Goal: Navigation & Orientation: Understand site structure

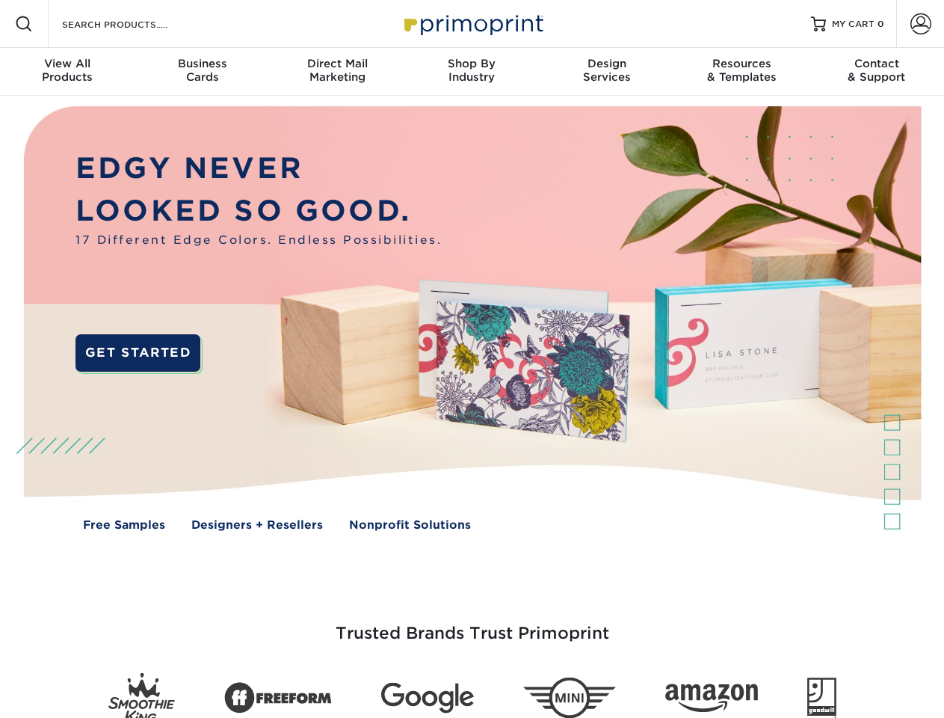
click at [472, 359] on img at bounding box center [471, 329] width 935 height 467
click at [24, 24] on span at bounding box center [24, 24] width 18 height 18
click at [920, 24] on span at bounding box center [921, 23] width 21 height 21
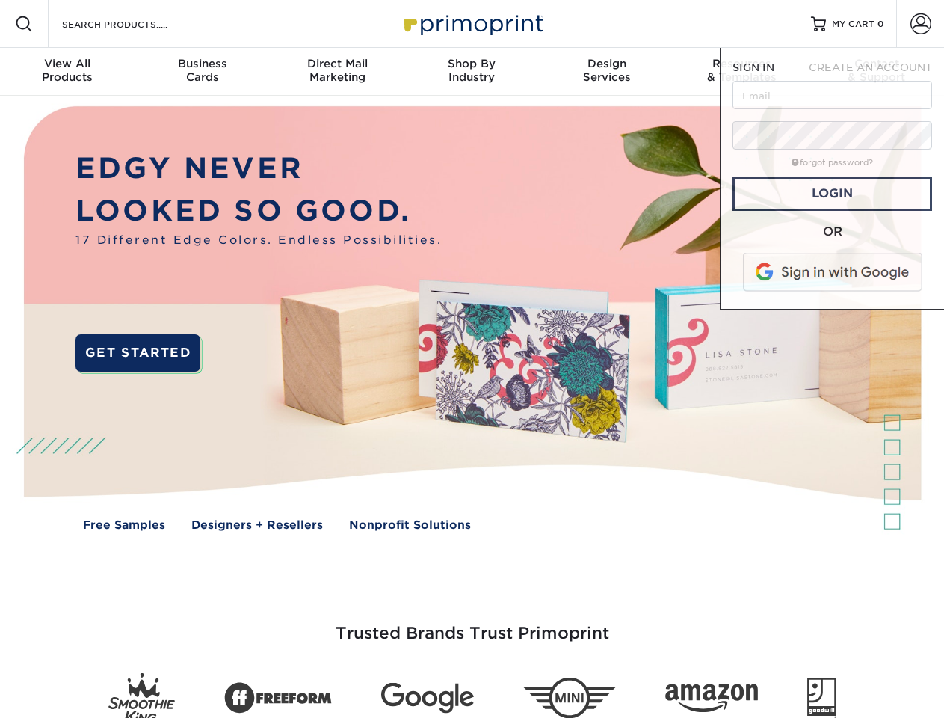
click at [67, 72] on div "View All Products" at bounding box center [67, 70] width 135 height 27
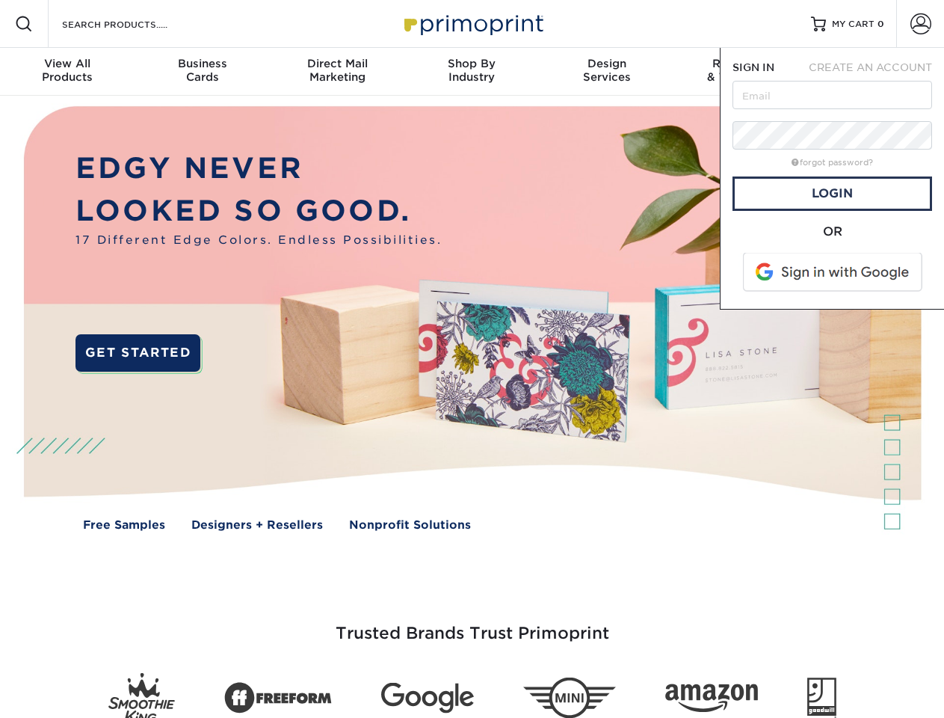
click at [202, 72] on div "Business Cards" at bounding box center [202, 70] width 135 height 27
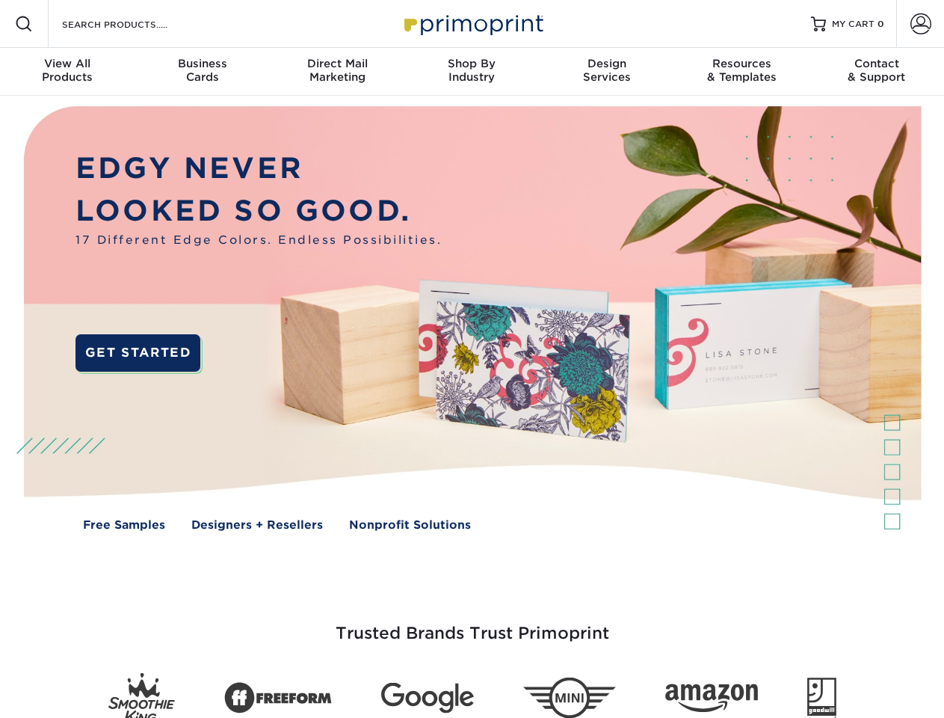
click at [337, 72] on div "Direct Mail Marketing" at bounding box center [337, 70] width 135 height 27
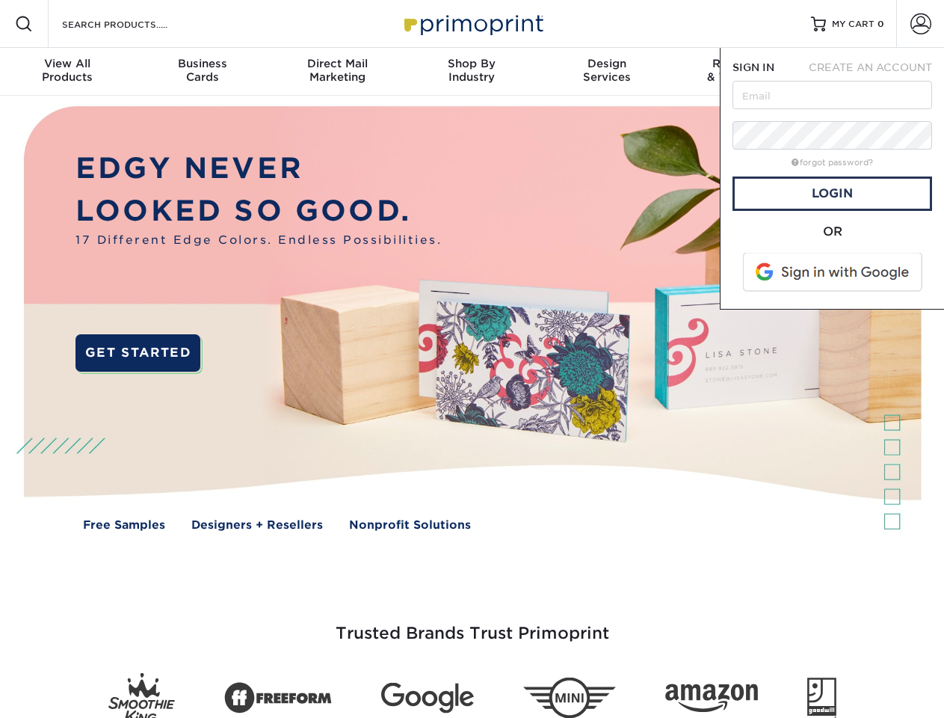
click at [472, 72] on div "Shop By Industry" at bounding box center [472, 70] width 135 height 27
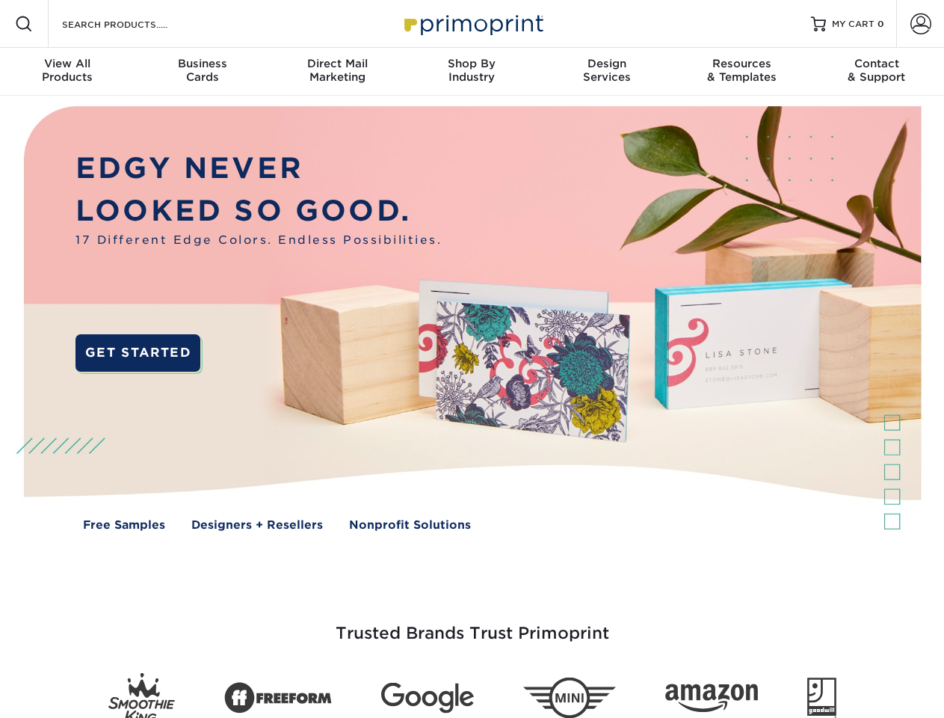
click at [607, 72] on div "Design Services" at bounding box center [607, 70] width 135 height 27
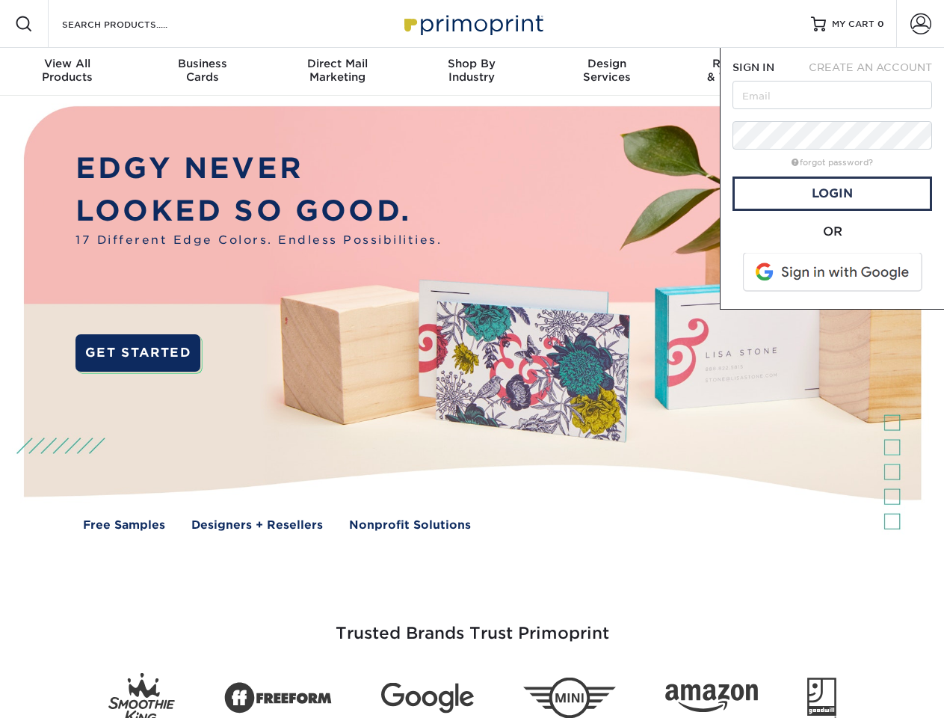
click at [742, 72] on span "SIGN IN" at bounding box center [754, 67] width 42 height 12
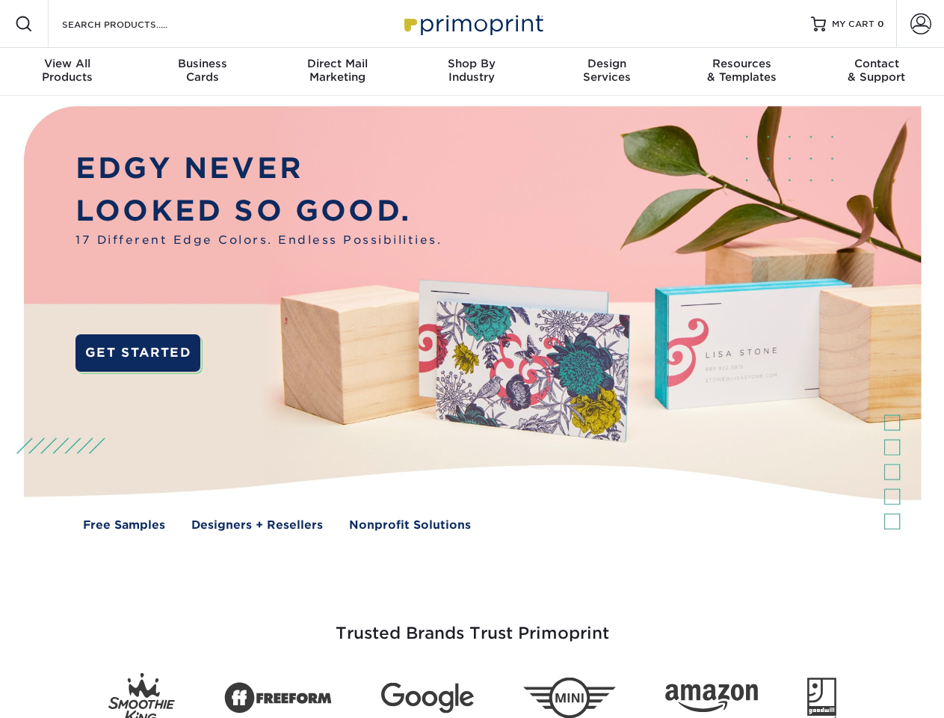
click at [877, 72] on div "Contact & Support" at bounding box center [877, 70] width 135 height 27
